Goal: Task Accomplishment & Management: Manage account settings

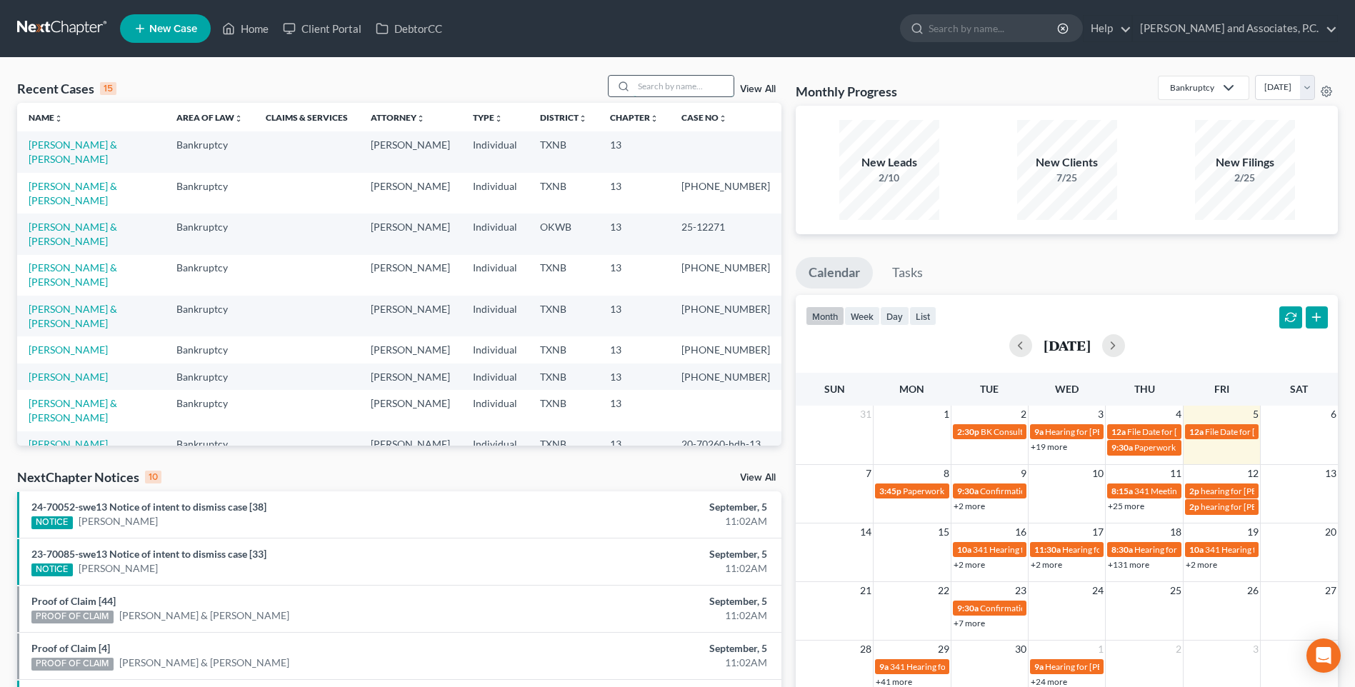
click at [687, 84] on input "search" at bounding box center [684, 86] width 100 height 21
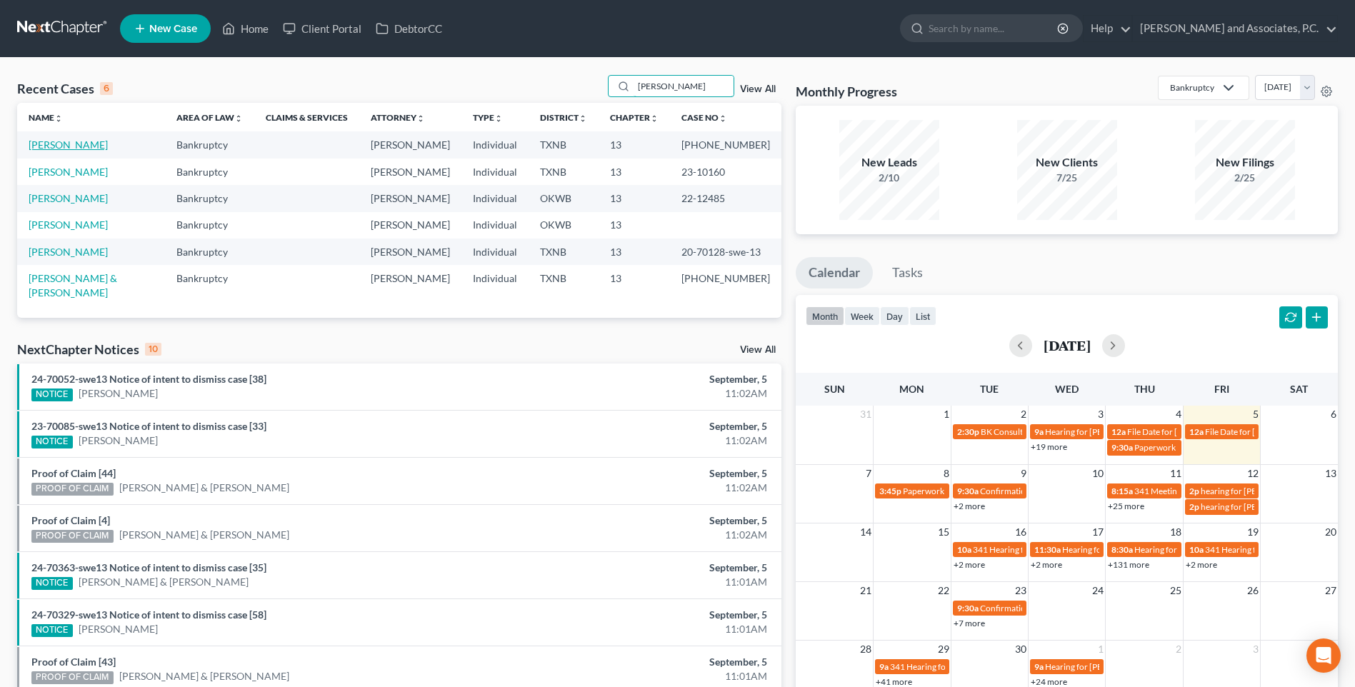
type input "[PERSON_NAME]"
click at [39, 142] on link "[PERSON_NAME]" at bounding box center [68, 145] width 79 height 12
select select "5"
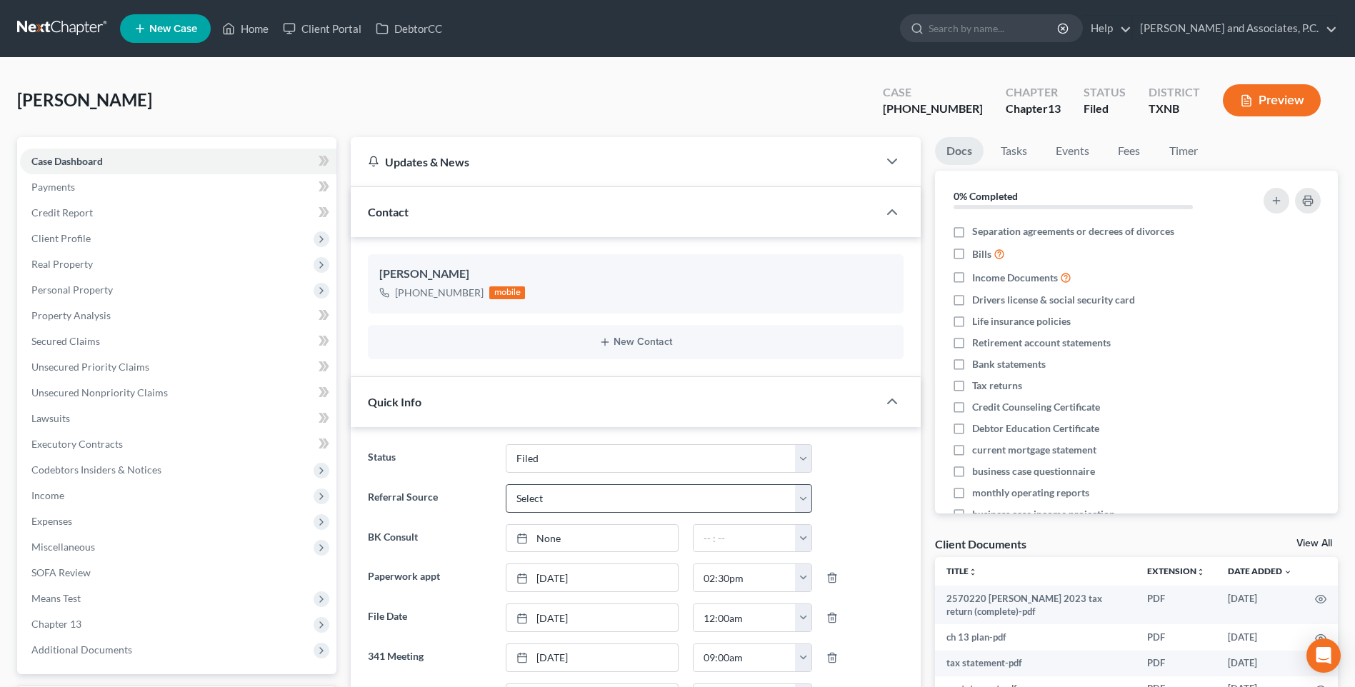
scroll to position [429, 0]
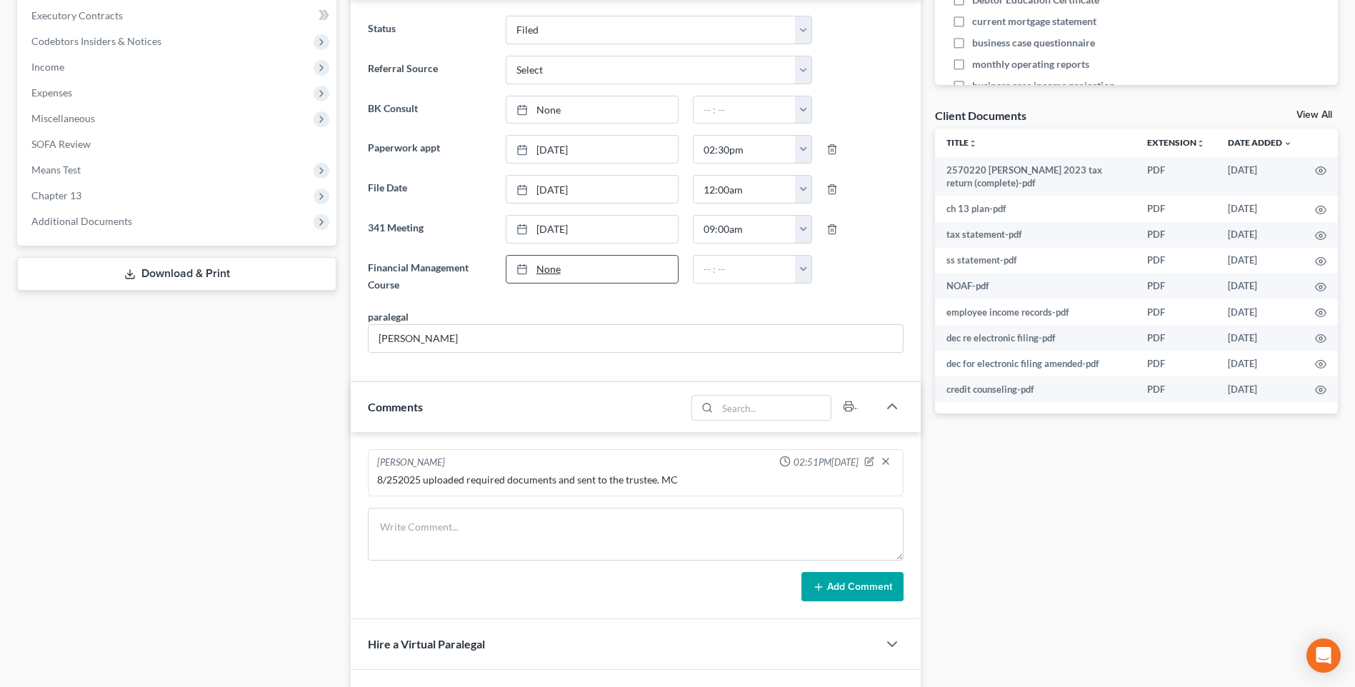
click at [548, 265] on link "None" at bounding box center [592, 269] width 171 height 27
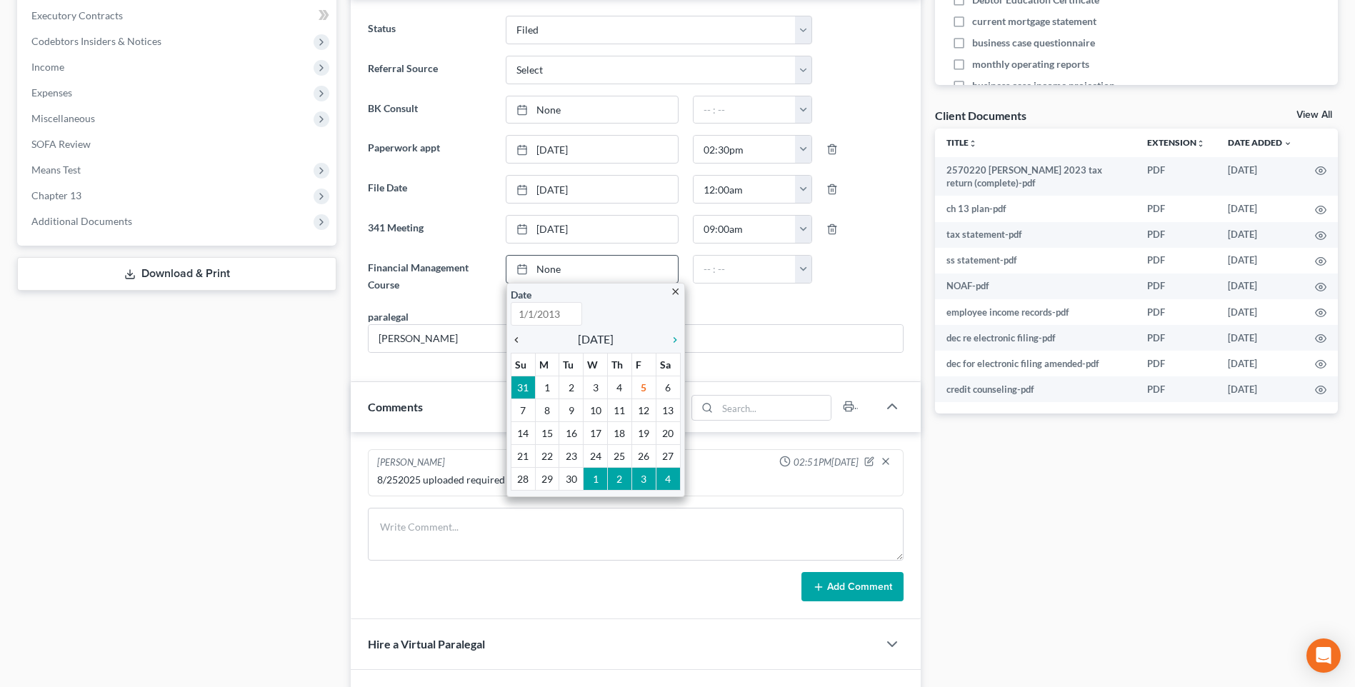
click at [518, 337] on icon "chevron_left" at bounding box center [520, 339] width 19 height 11
type input "[DATE]"
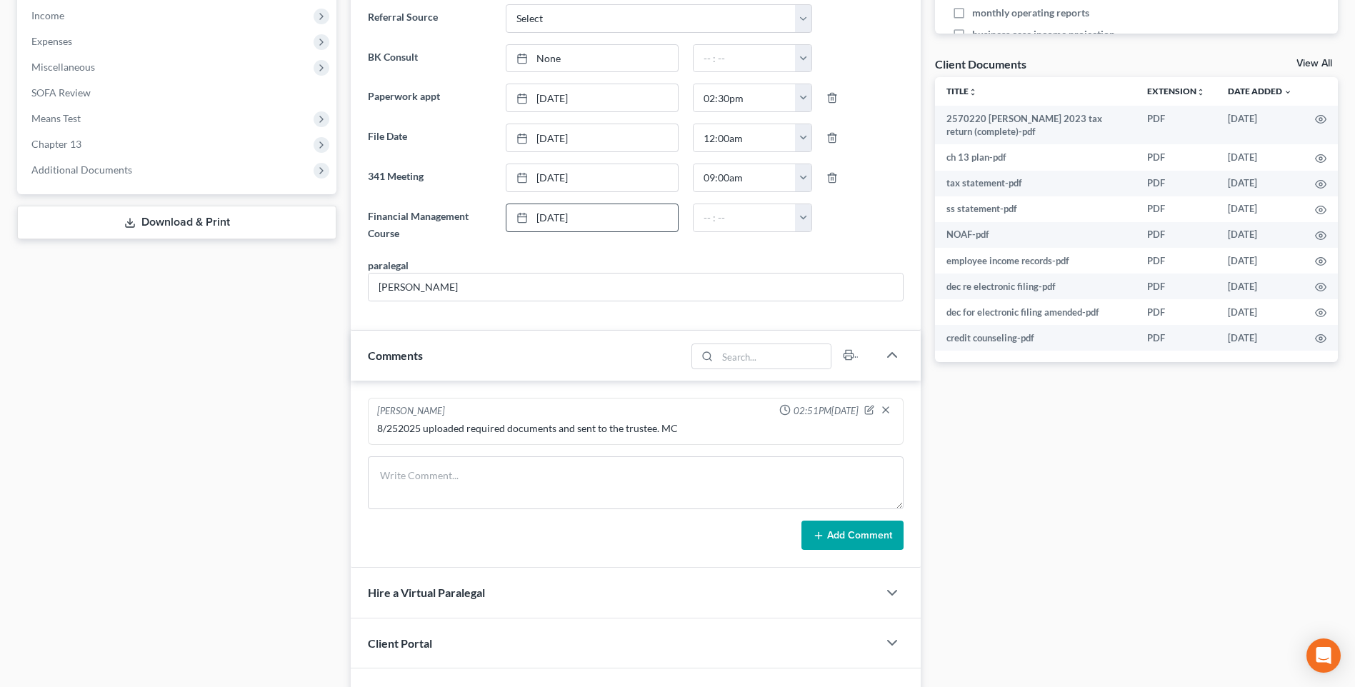
scroll to position [500, 0]
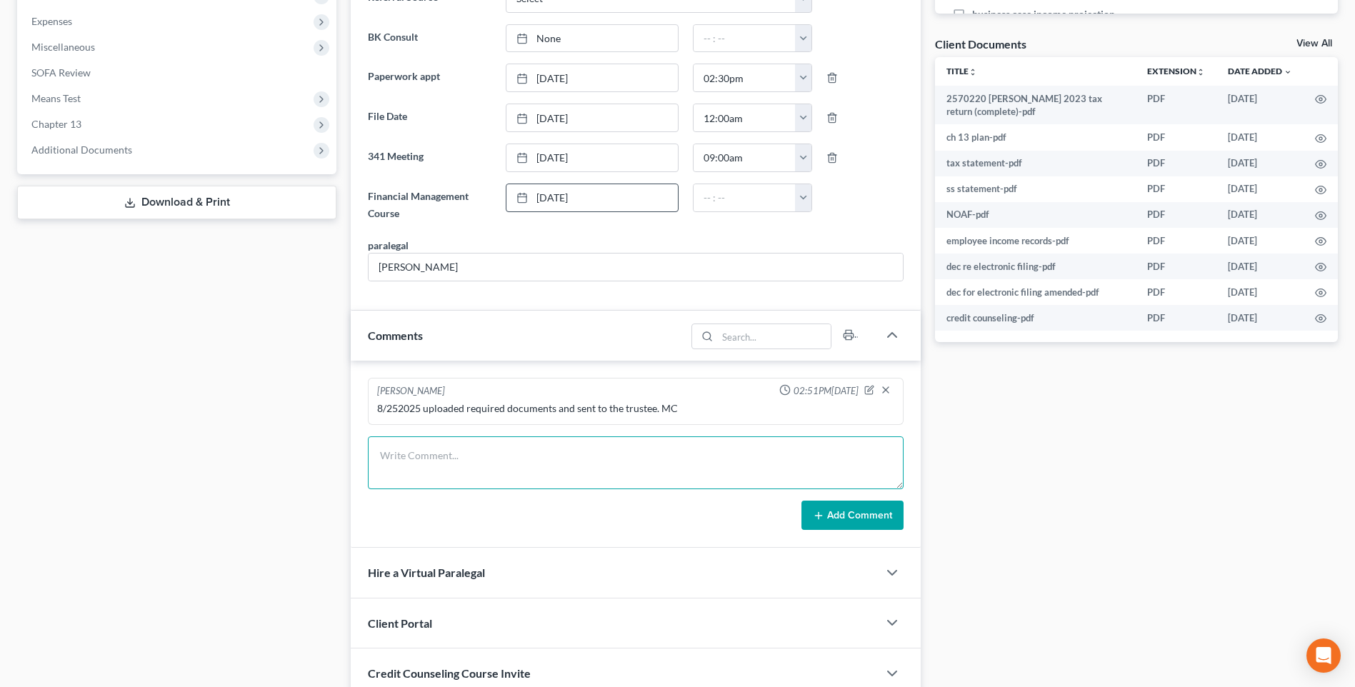
click at [432, 468] on textarea at bounding box center [636, 462] width 536 height 53
type textarea "Noticed creditors. RA"
click at [862, 513] on button "Add Comment" at bounding box center [853, 516] width 102 height 30
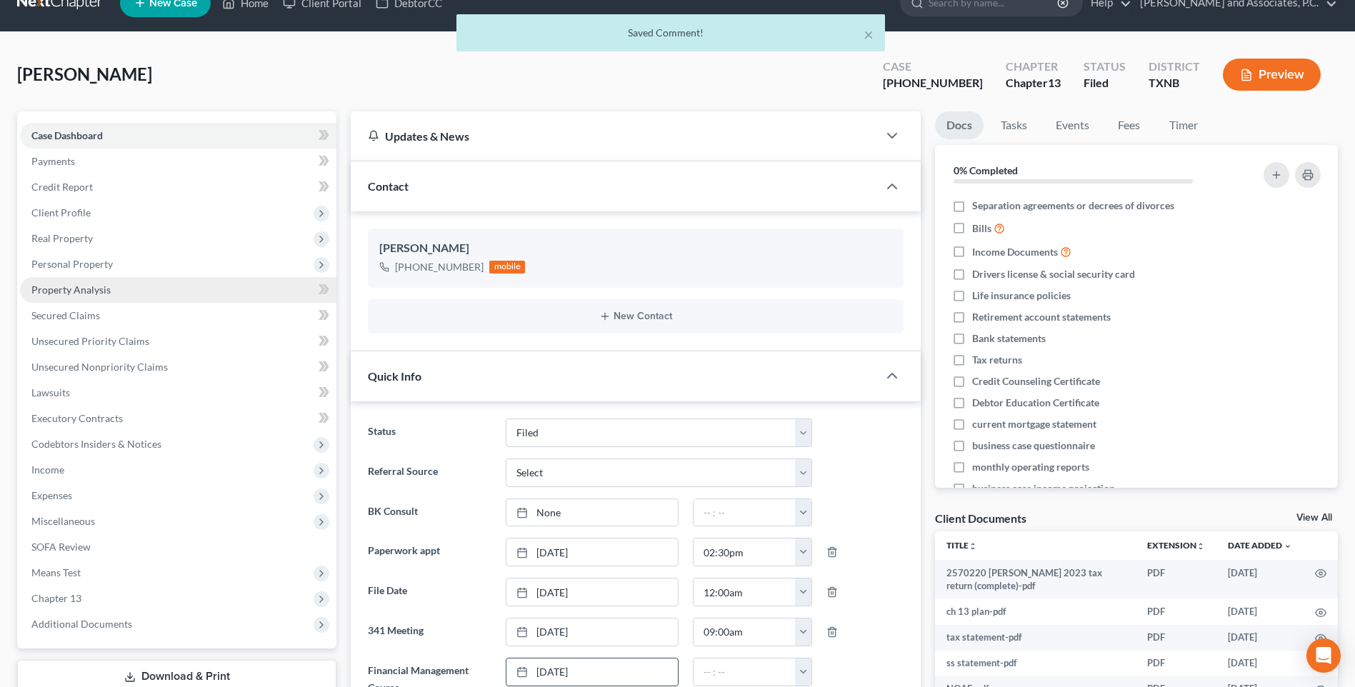
scroll to position [0, 0]
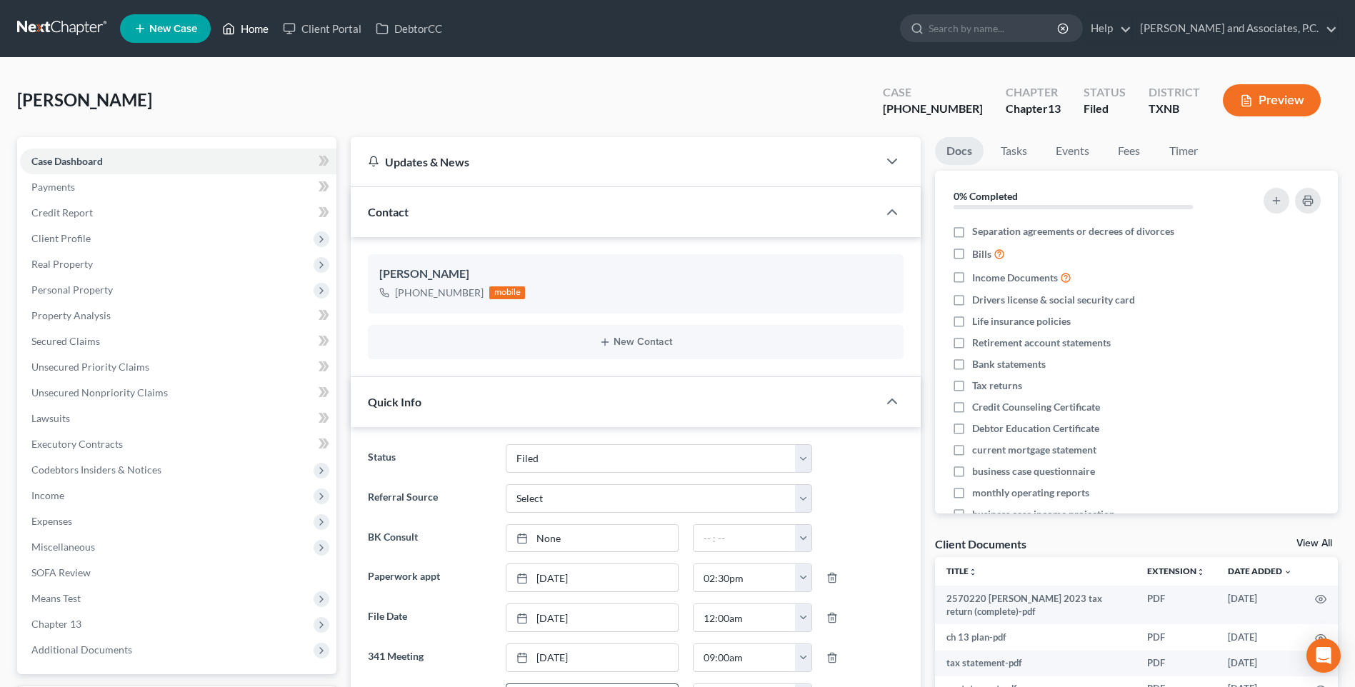
click at [250, 30] on link "Home" at bounding box center [245, 29] width 61 height 26
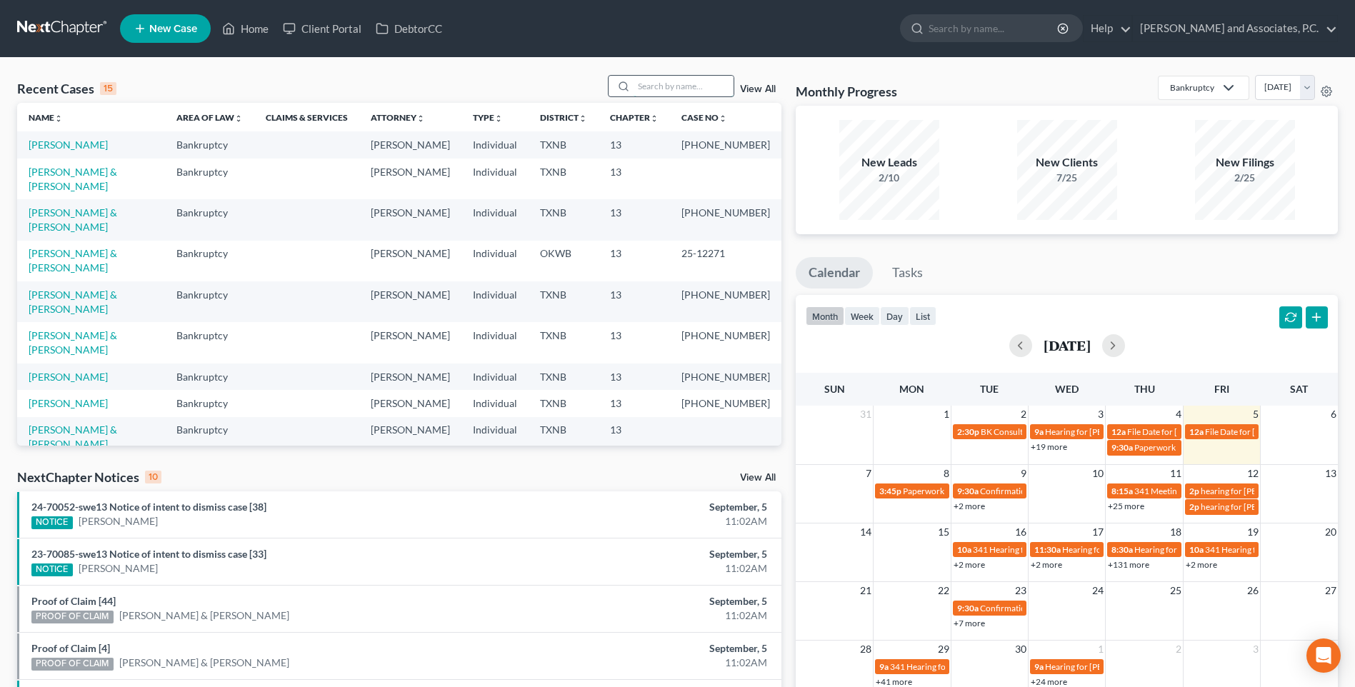
click at [649, 87] on input "search" at bounding box center [684, 86] width 100 height 21
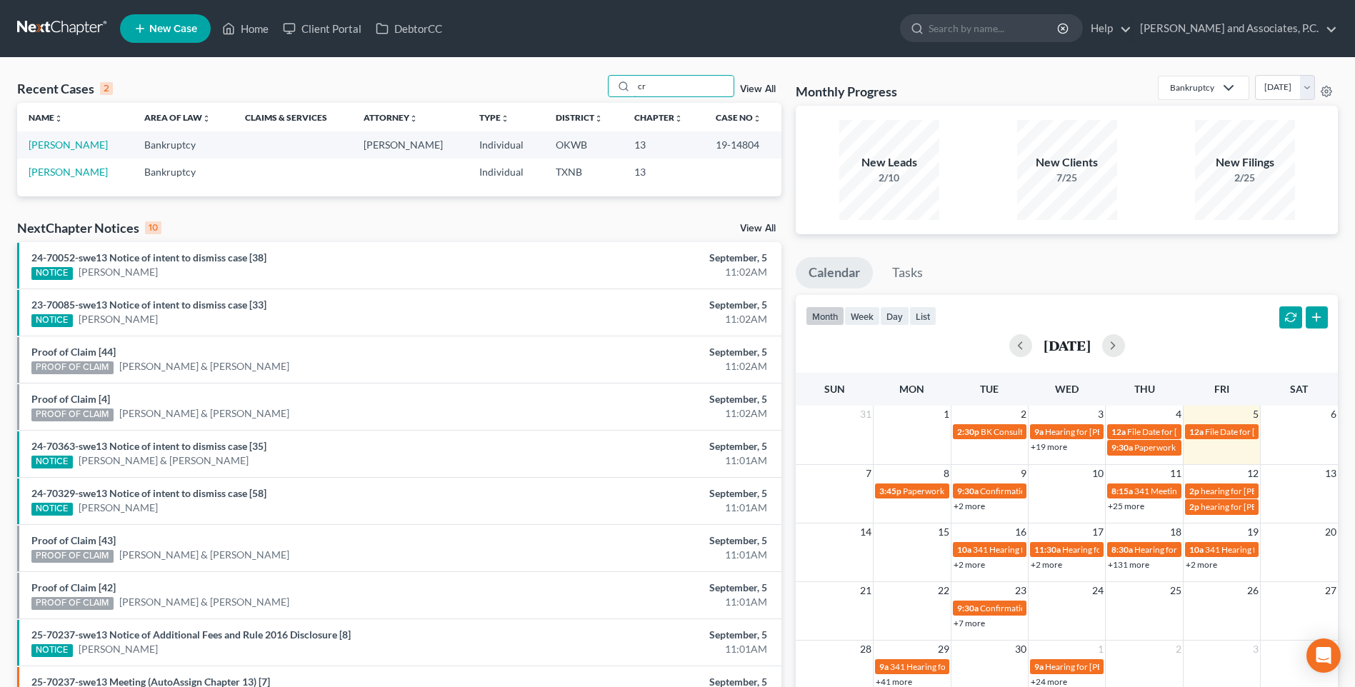
type input "c"
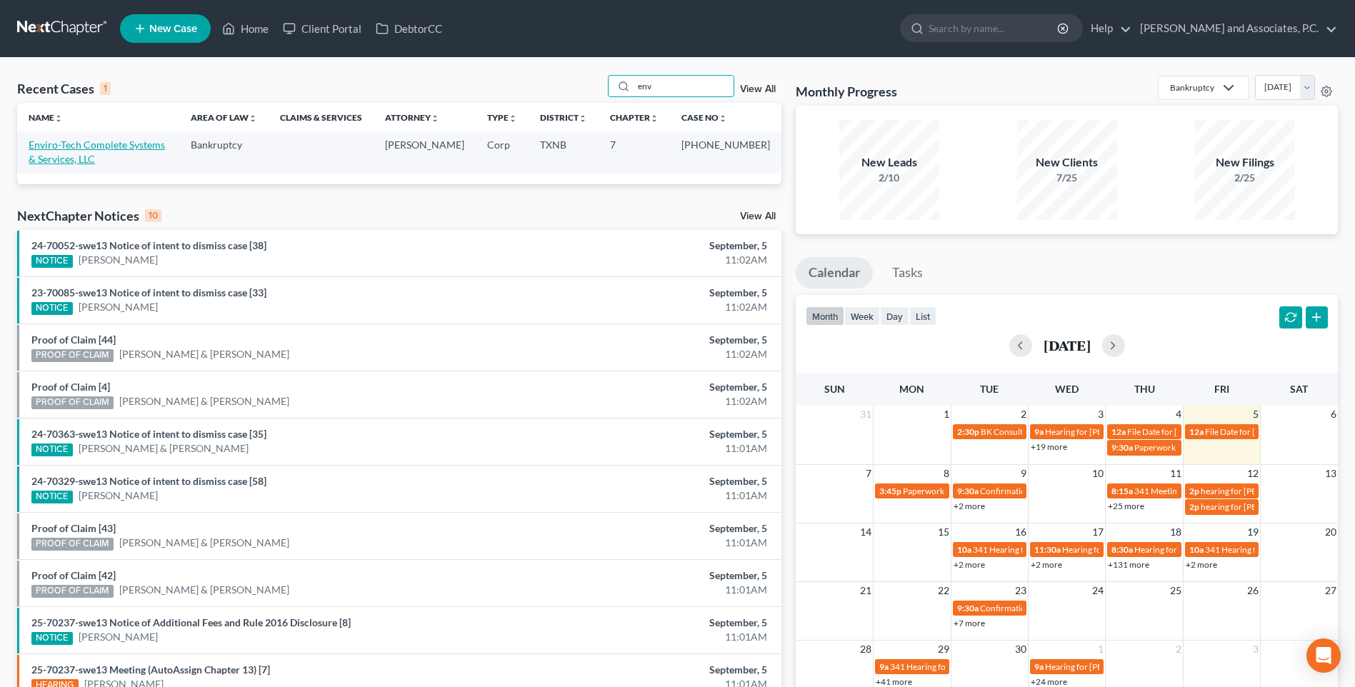
type input "env"
click at [143, 145] on link "Enviro-Tech Complete Systems & Services, LLC" at bounding box center [97, 152] width 136 height 26
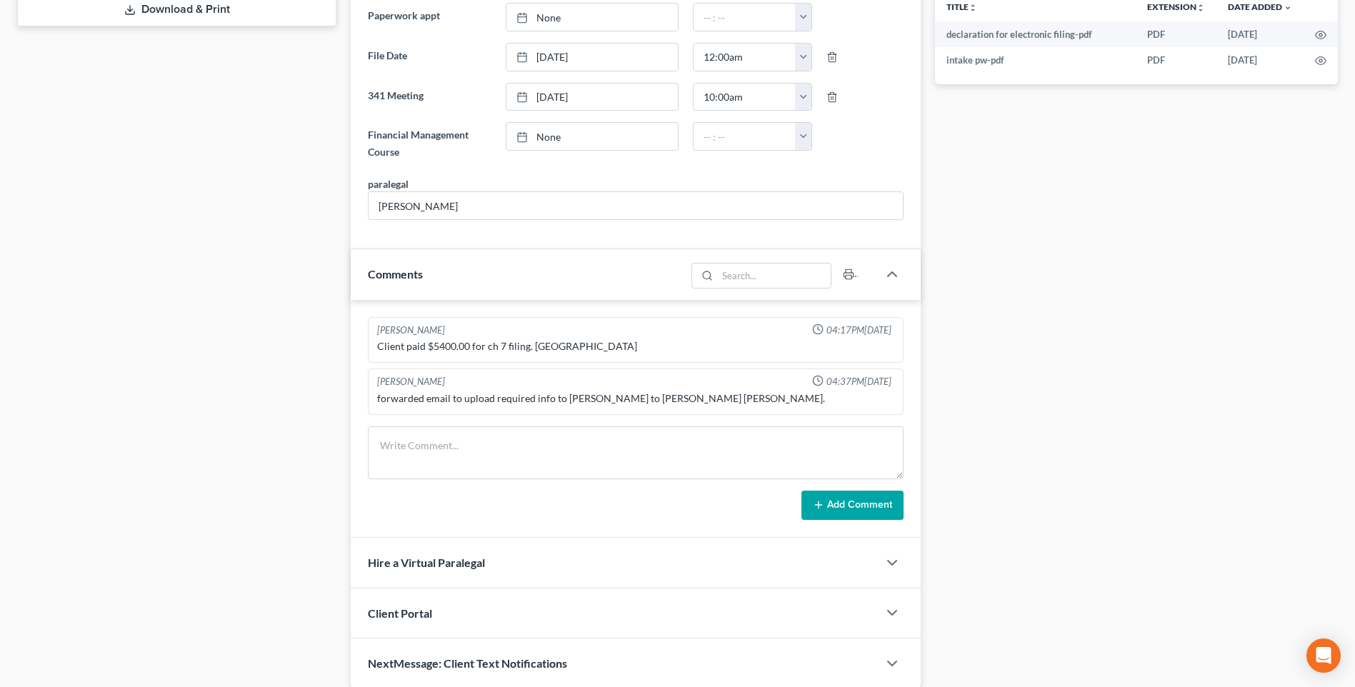
scroll to position [572, 0]
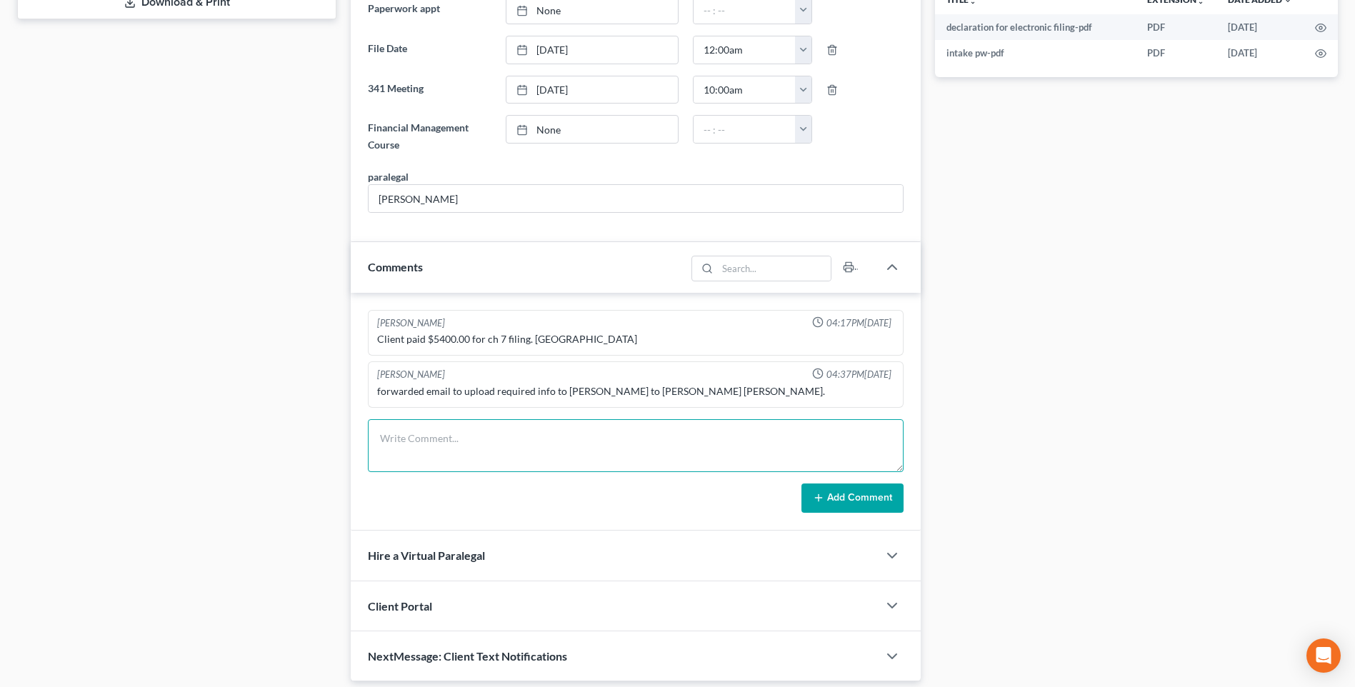
click at [411, 452] on textarea at bounding box center [636, 445] width 536 height 53
type textarea "Set up file. Mailed copy of petition to the client. RA"
click at [854, 492] on button "Add Comment" at bounding box center [853, 499] width 102 height 30
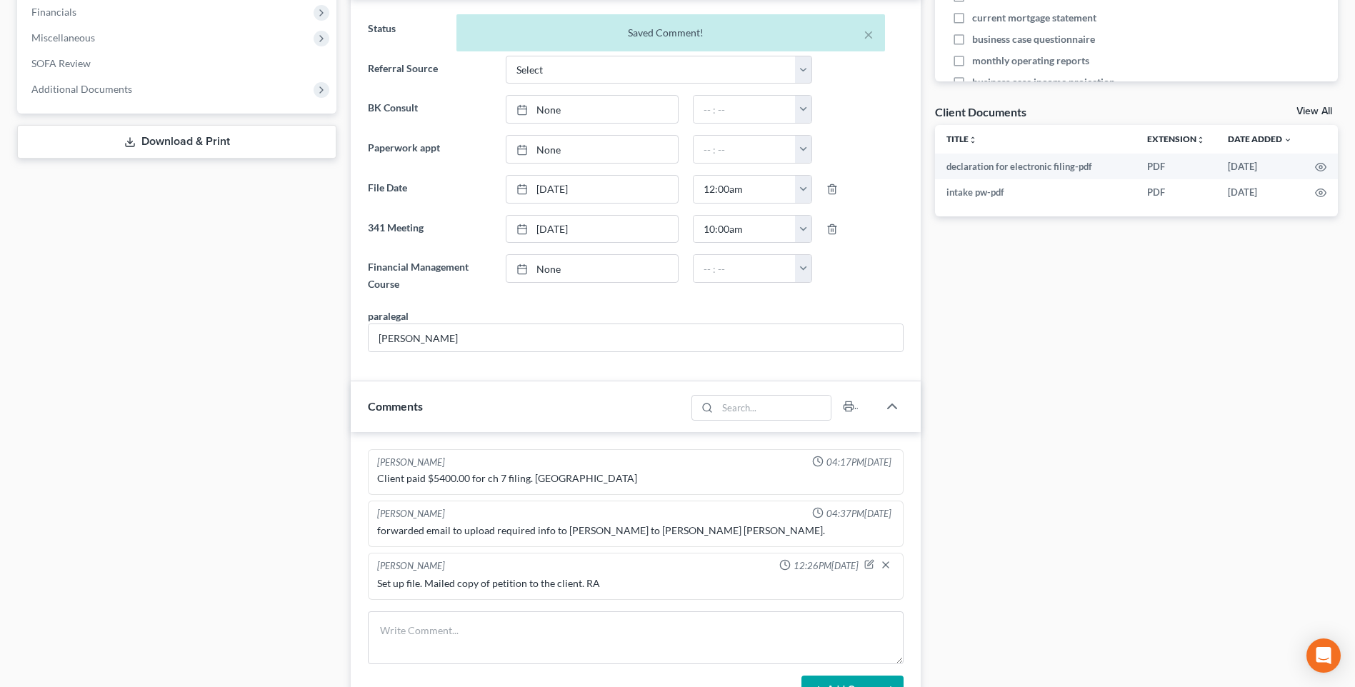
scroll to position [429, 0]
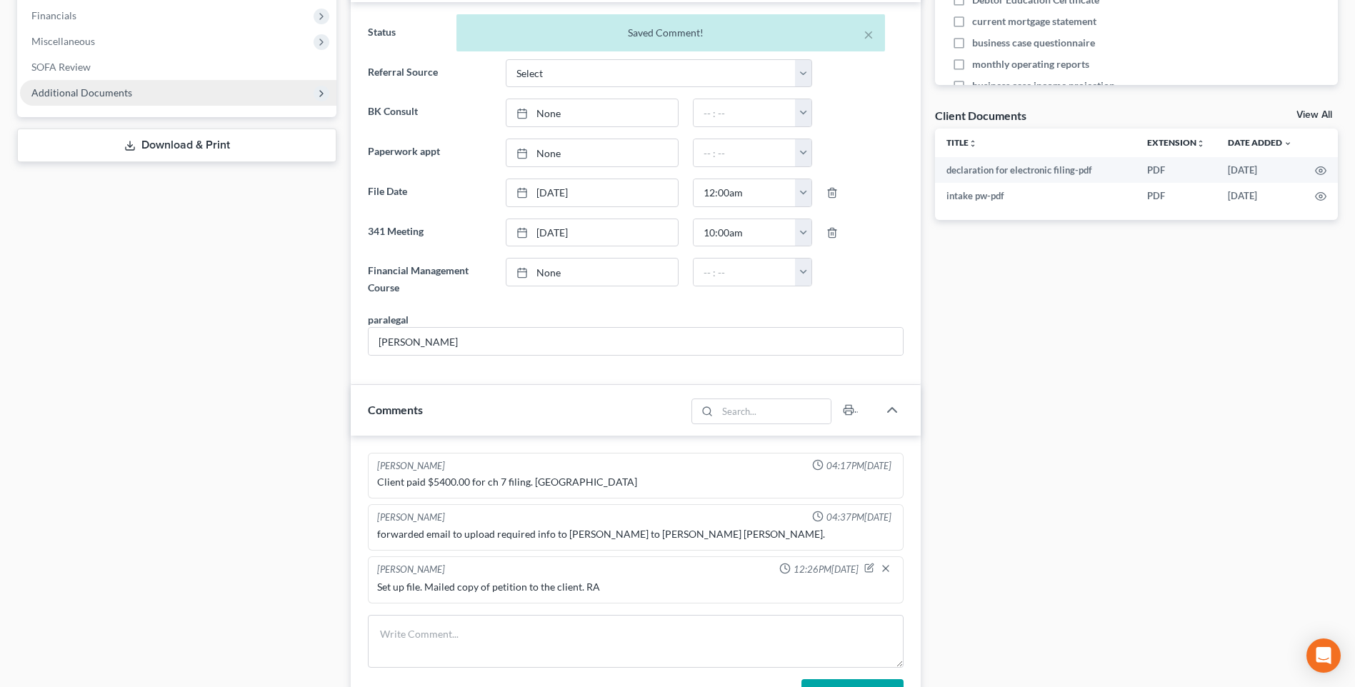
click at [99, 96] on span "Additional Documents" at bounding box center [81, 92] width 101 height 12
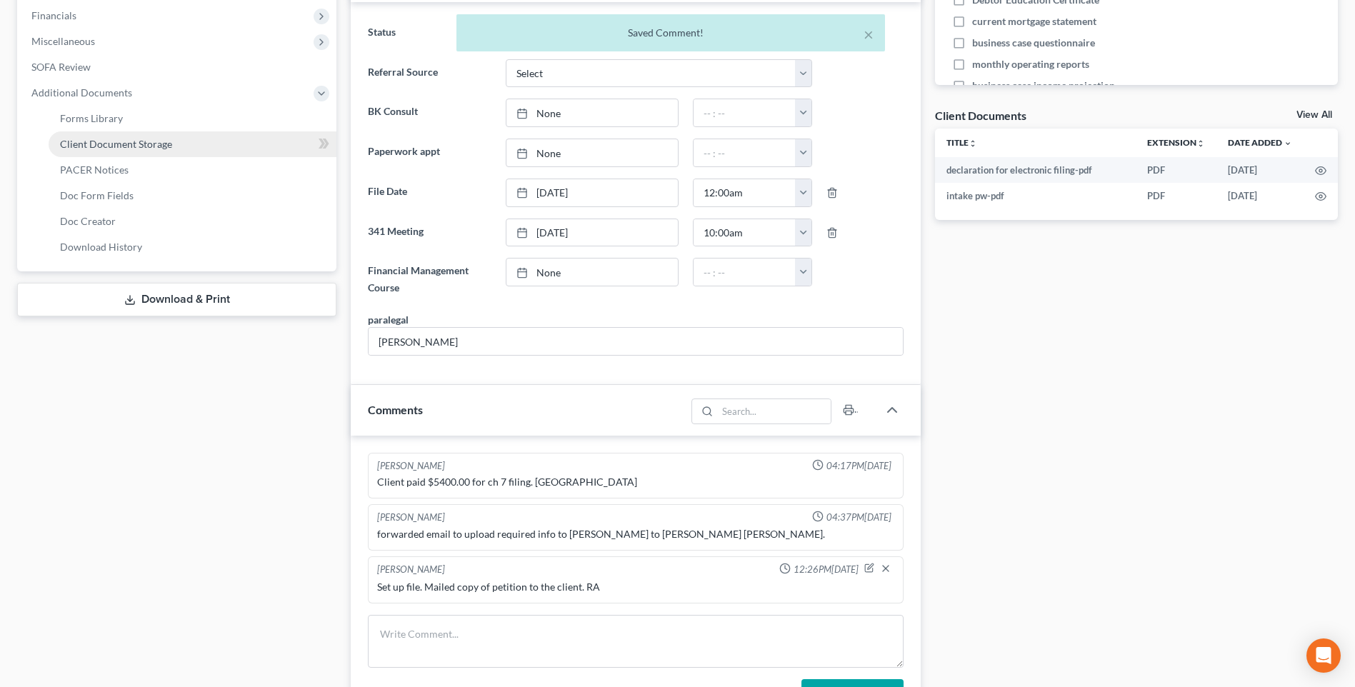
click at [107, 146] on span "Client Document Storage" at bounding box center [116, 144] width 112 height 12
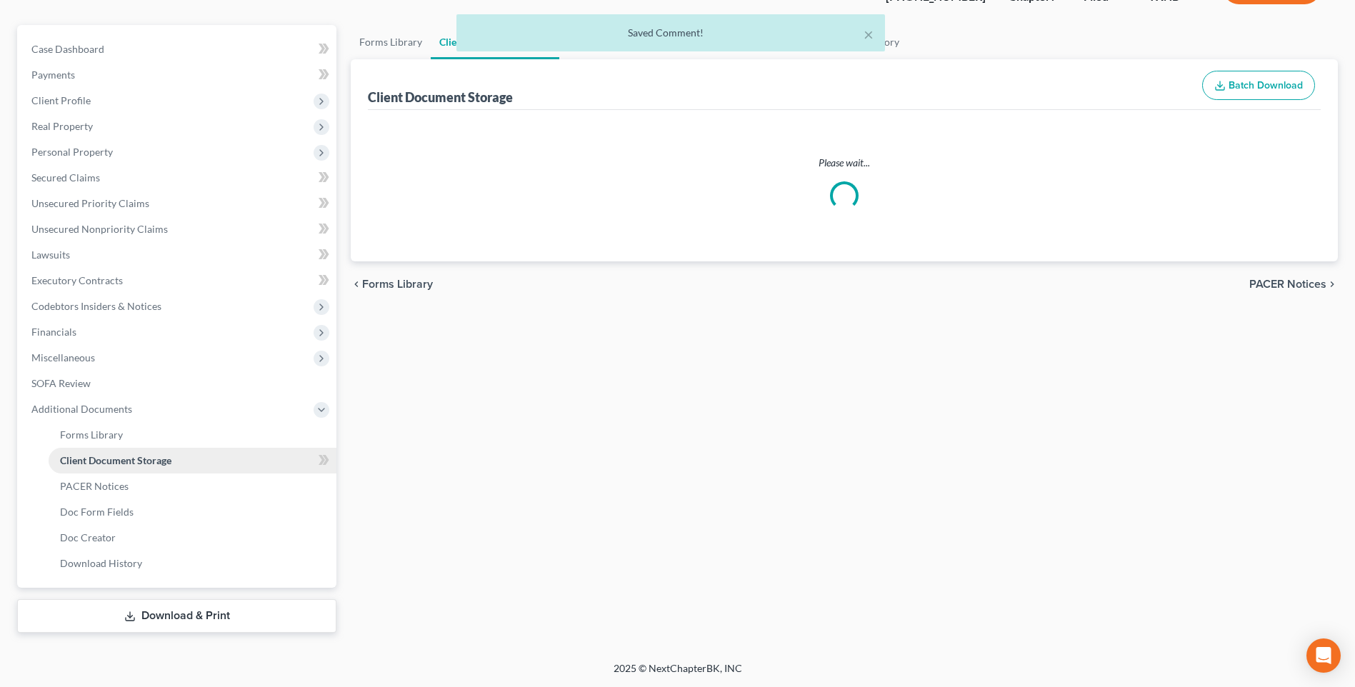
select select "24"
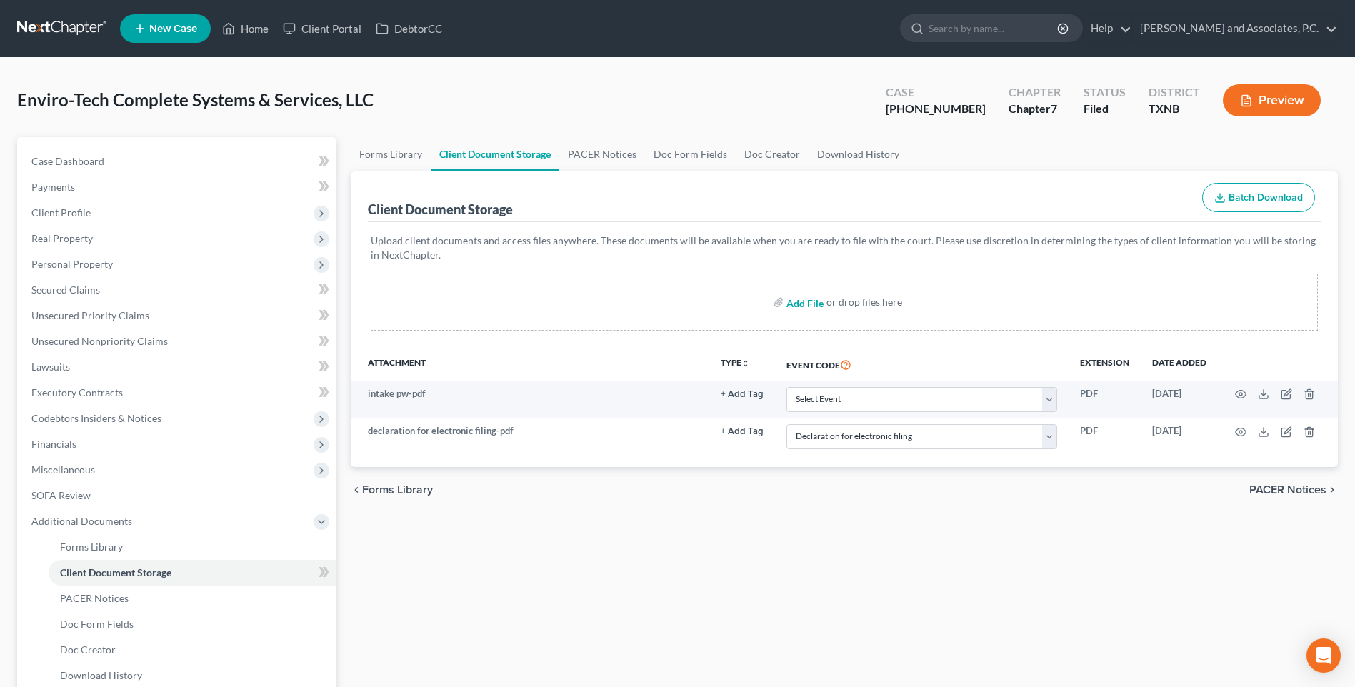
click at [793, 304] on input "file" at bounding box center [804, 302] width 34 height 26
type input "C:\fakepath\2570216 ENVIRO-TECH SYSTEMS proof of ID.pdf"
select select "24"
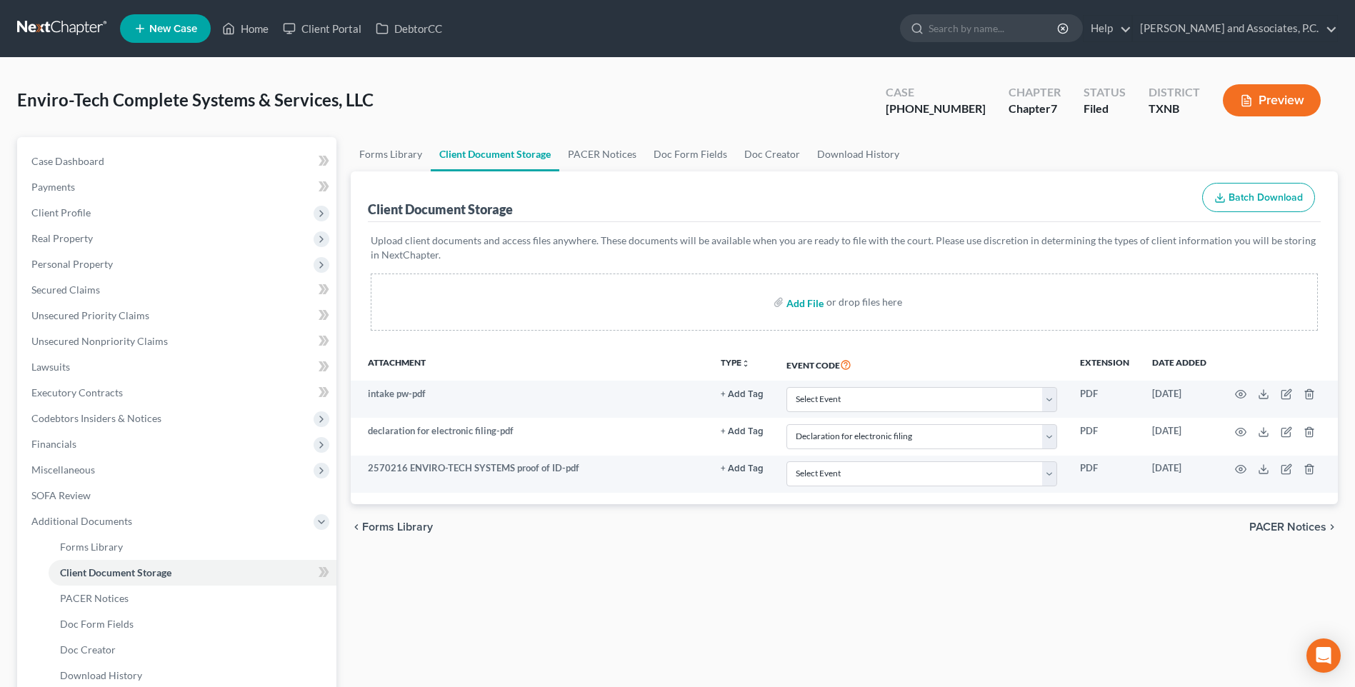
click at [794, 301] on input "file" at bounding box center [804, 302] width 34 height 26
type input "C:\fakepath\2570216 ENVIRO-TECH SYSTEMS 2024 tax return redacted.pdf"
select select "24"
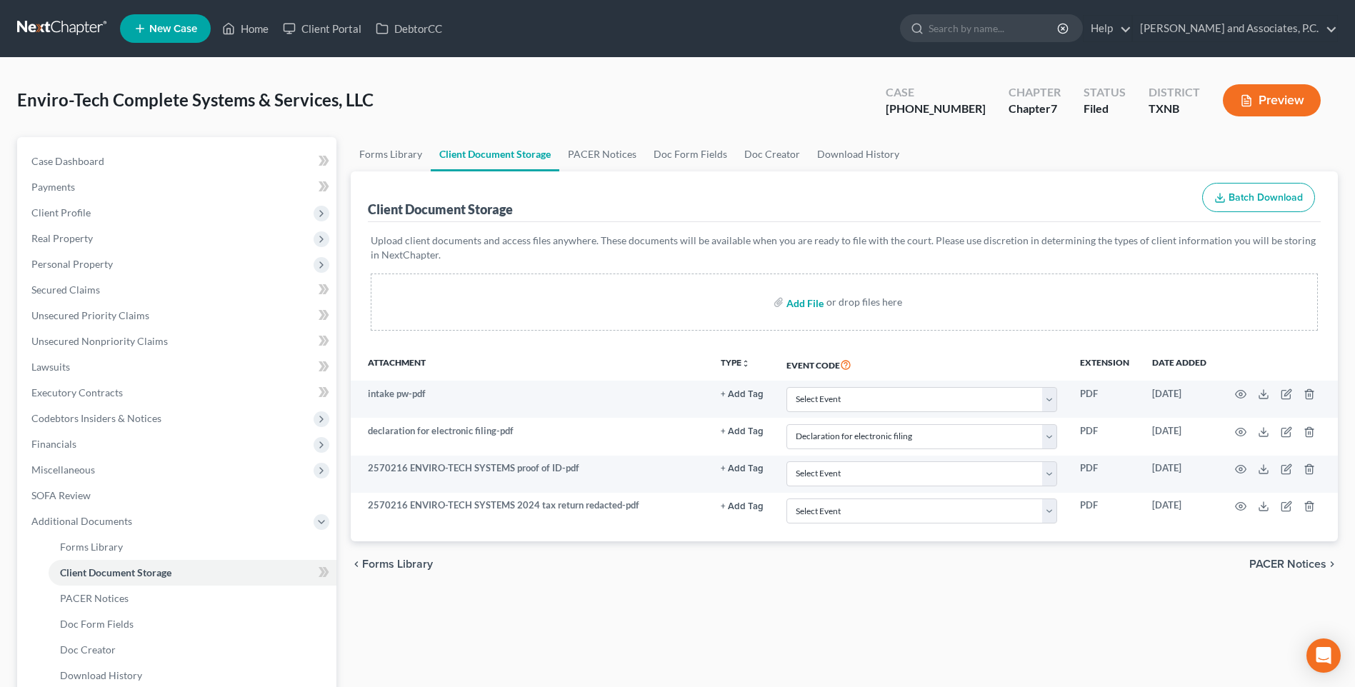
click at [810, 304] on input "file" at bounding box center [804, 302] width 34 height 26
click at [121, 523] on span "Additional Documents" at bounding box center [81, 521] width 101 height 12
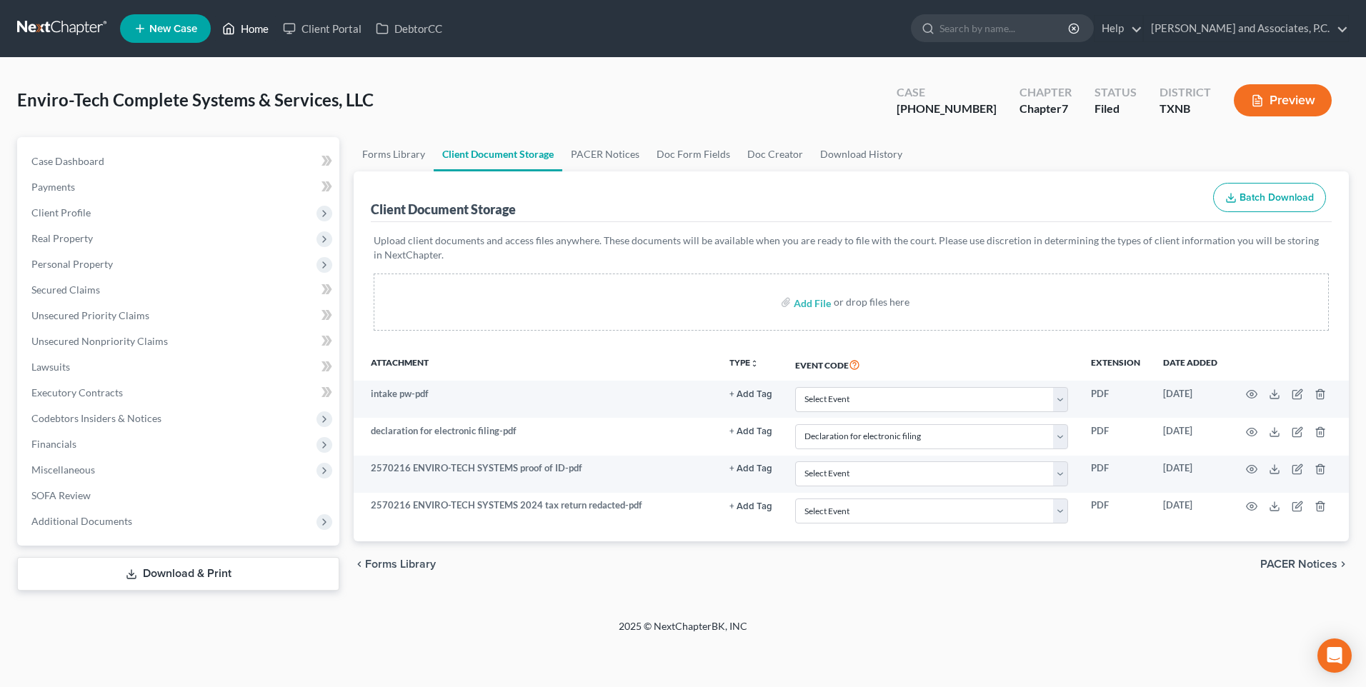
click at [253, 29] on link "Home" at bounding box center [245, 29] width 61 height 26
